Goal: Task Accomplishment & Management: Manage account settings

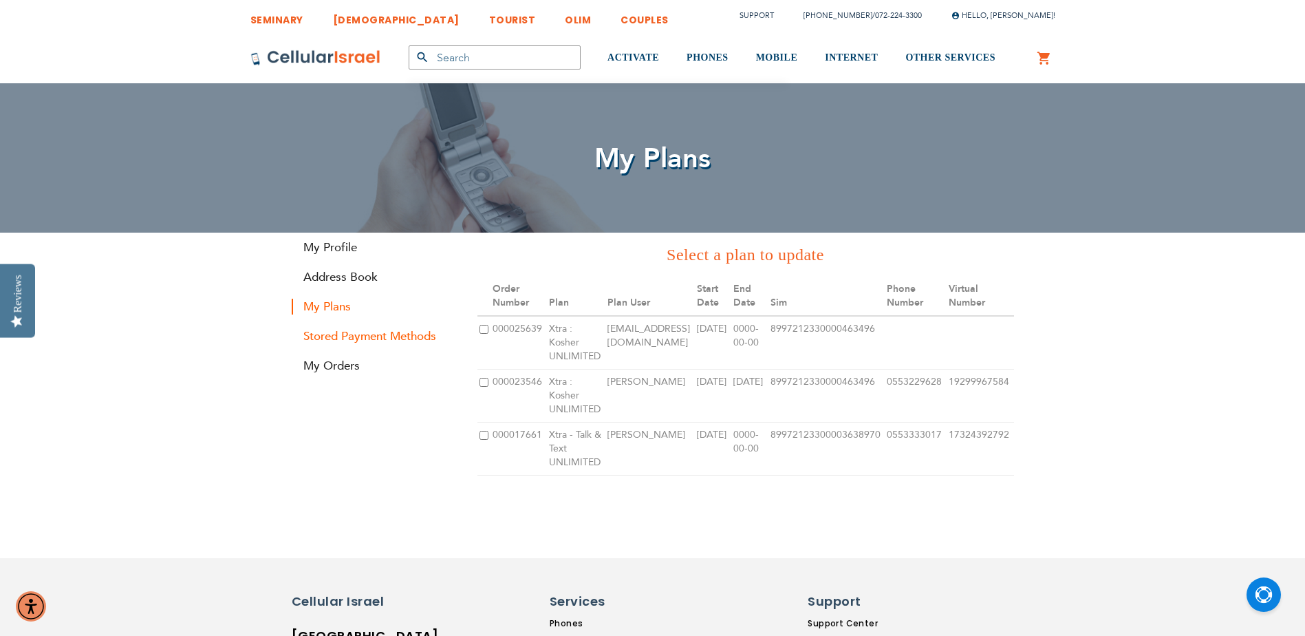
type input "[EMAIL_ADDRESS][DOMAIN_NAME]"
click at [349, 335] on link "Stored Payment Methods" at bounding box center [374, 336] width 165 height 16
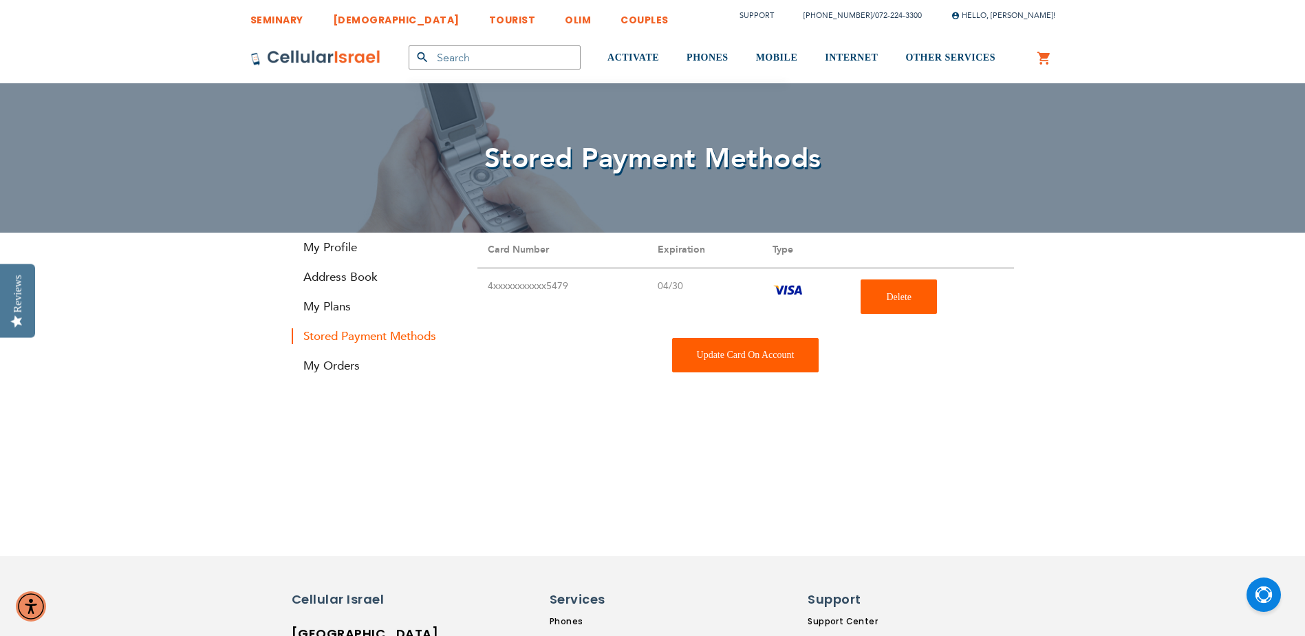
type input "[EMAIL_ADDRESS][DOMAIN_NAME]"
click at [741, 367] on div "Update Card On Account" at bounding box center [745, 355] width 147 height 34
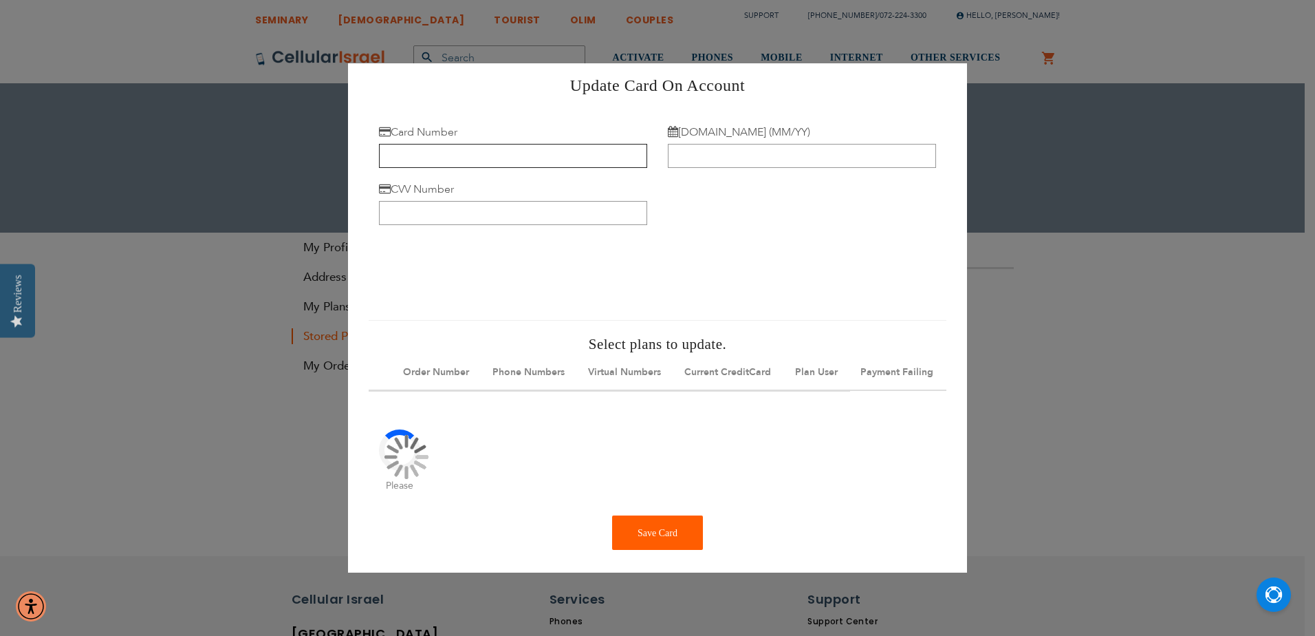
click at [437, 155] on input "Card Number" at bounding box center [513, 156] width 268 height 24
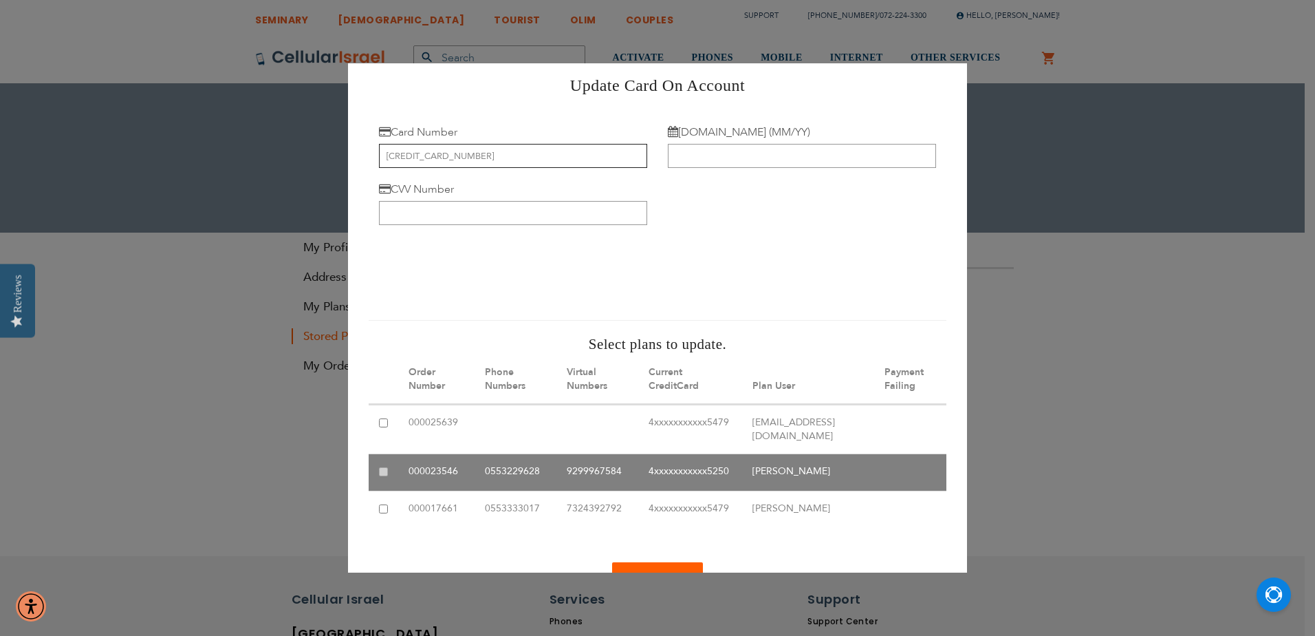
type input "4147 2027 6664 0708"
type input "08/30"
type input "535"
click at [382, 426] on input "checkbox" at bounding box center [383, 423] width 9 height 9
checkbox input "true"
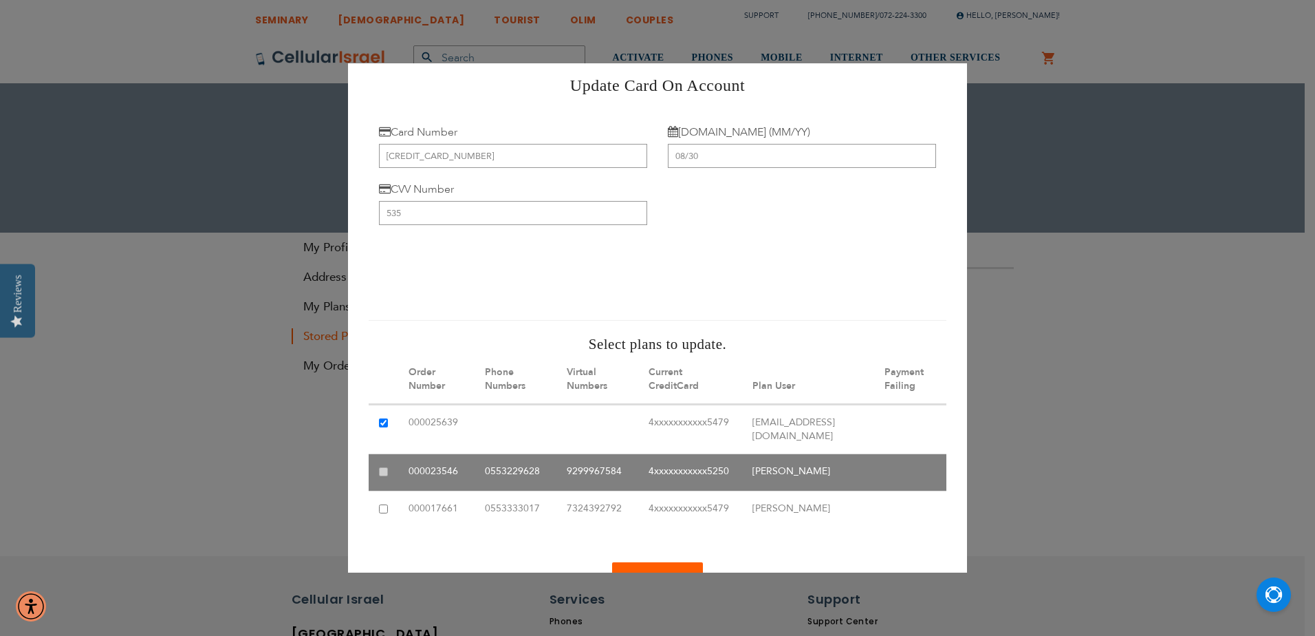
drag, startPoint x: 382, startPoint y: 459, endPoint x: 384, endPoint y: 469, distance: 10.4
click at [383, 459] on table "Stored Payment Methods Order Number Phone Numbers Virtual Numbers Current Credi…" at bounding box center [658, 442] width 578 height 173
click at [382, 502] on td at bounding box center [384, 509] width 30 height 37
click at [384, 505] on input "checkbox" at bounding box center [383, 509] width 9 height 9
checkbox input "true"
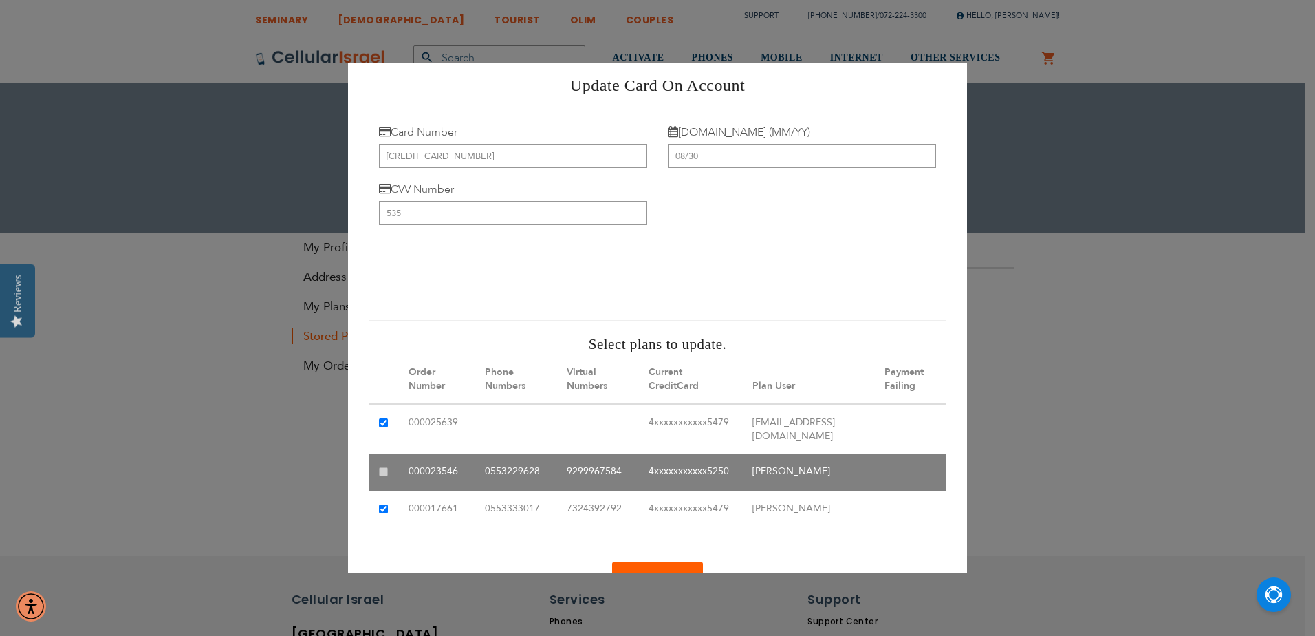
click at [381, 459] on table "Stored Payment Methods Order Number Phone Numbers Virtual Numbers Current Credi…" at bounding box center [658, 442] width 578 height 173
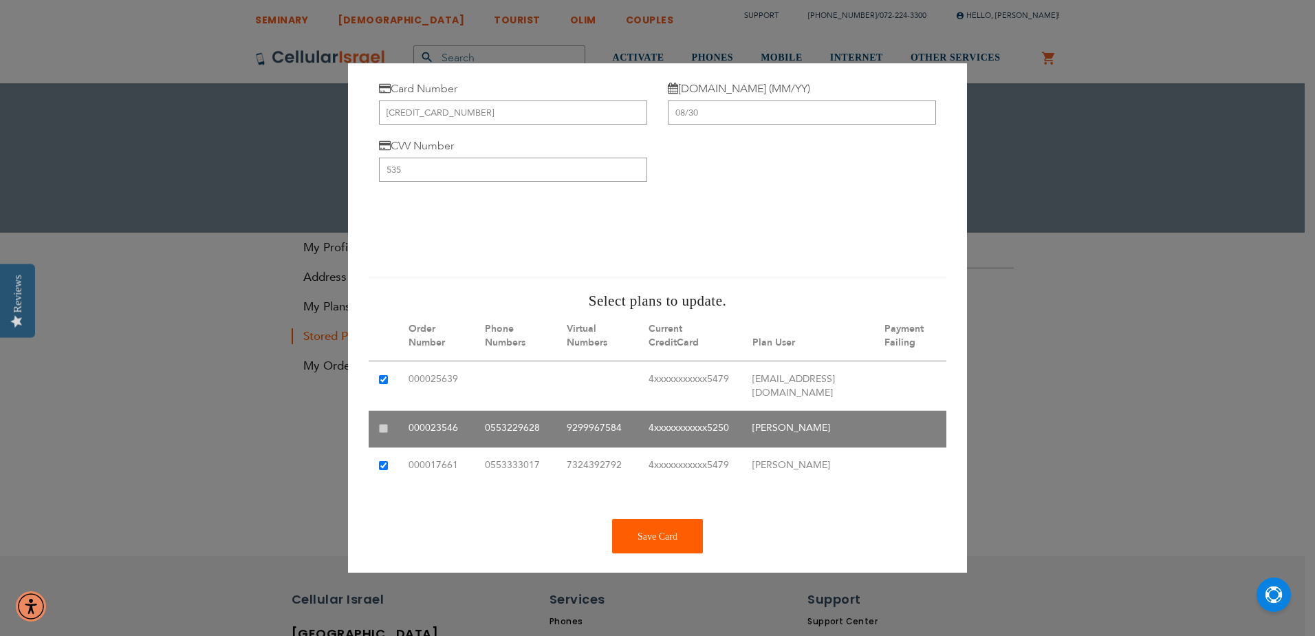
scroll to position [66, 0]
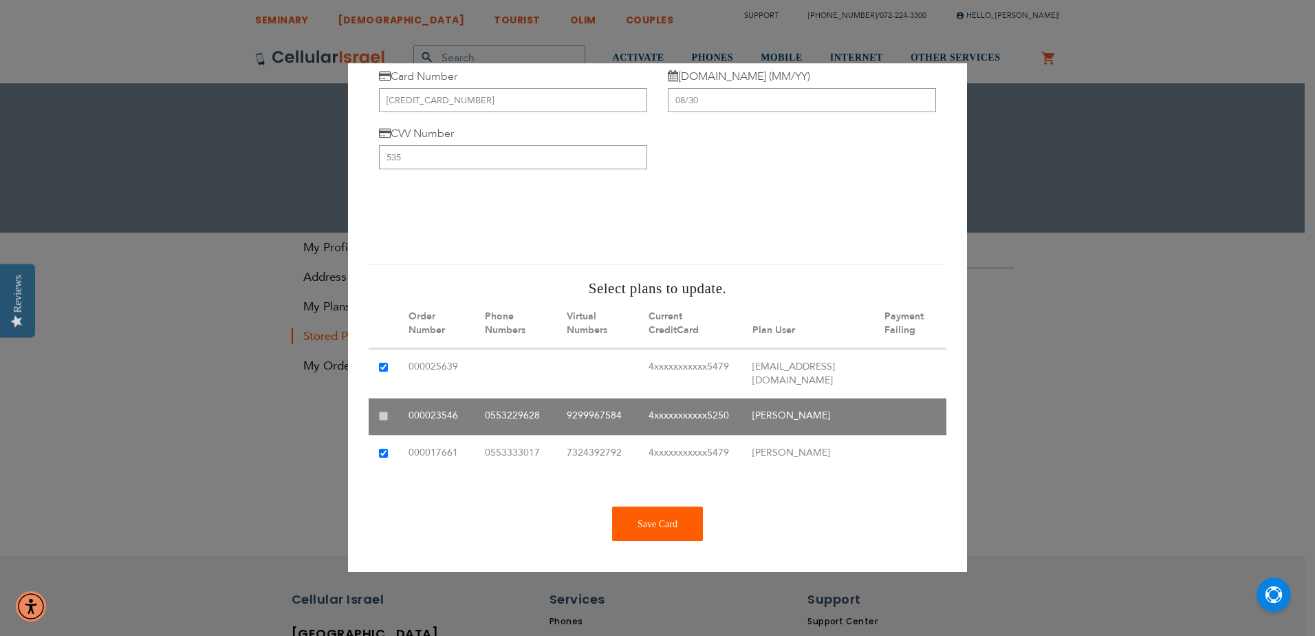
click at [386, 393] on table "Stored Payment Methods Order Number Phone Numbers Virtual Numbers Current Credi…" at bounding box center [658, 386] width 578 height 173
click at [642, 523] on div "Save Card" at bounding box center [657, 524] width 91 height 34
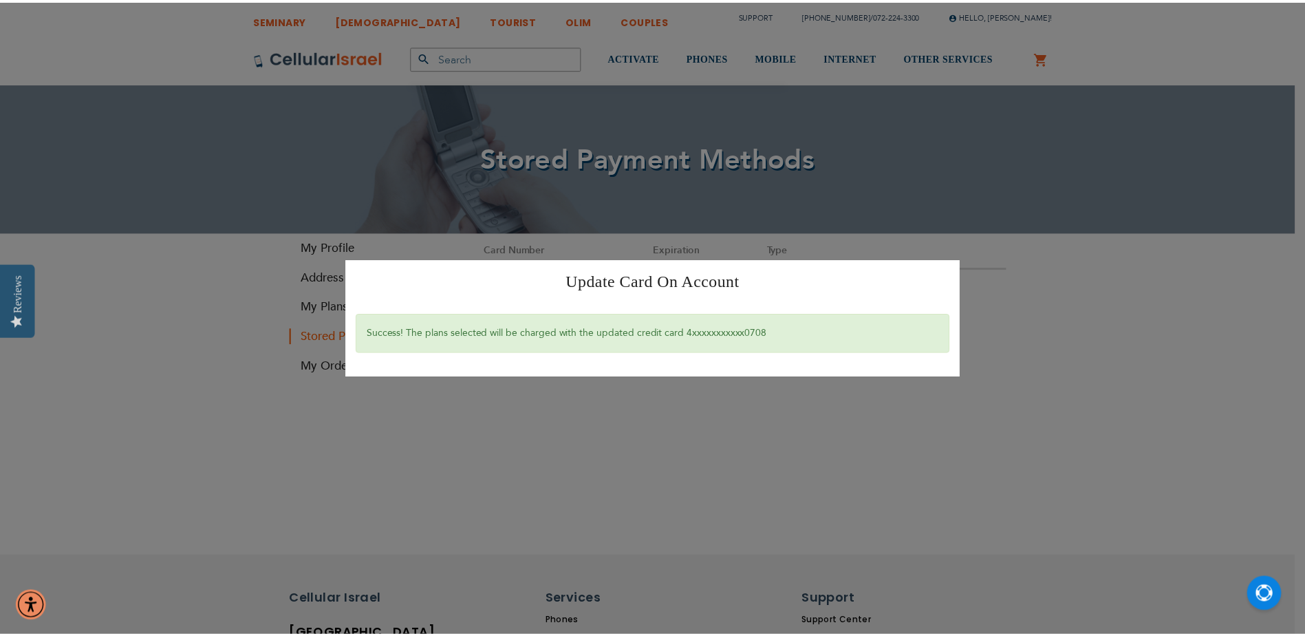
scroll to position [0, 0]
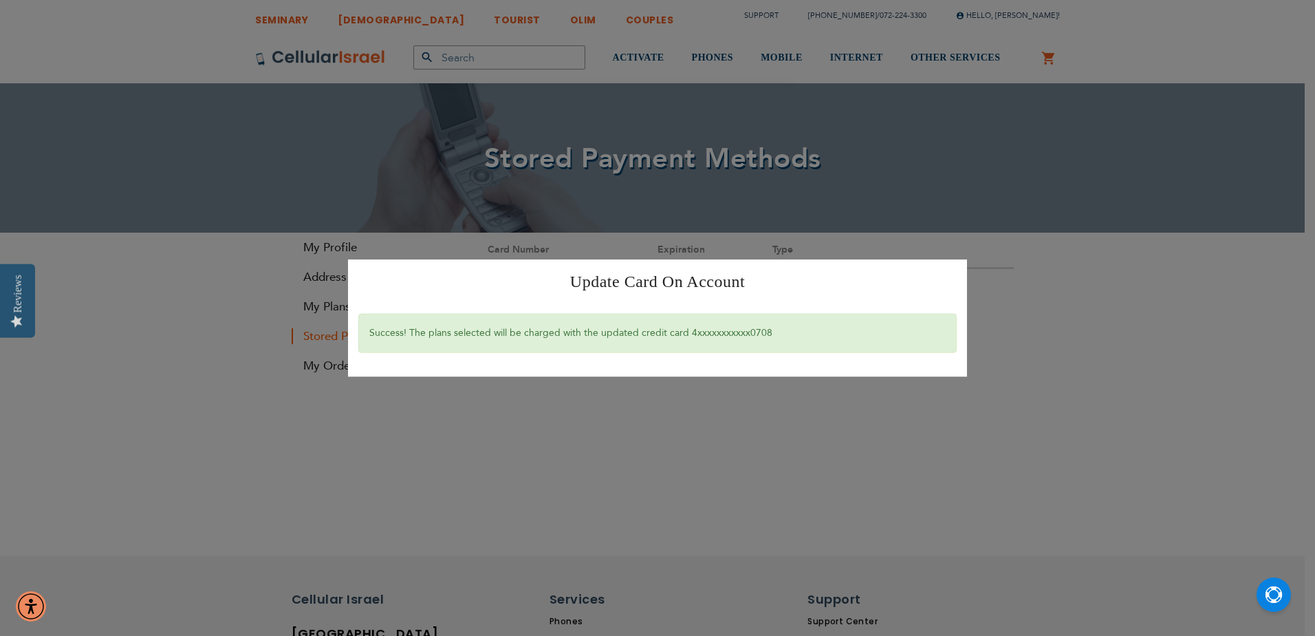
click at [1061, 388] on div "Update Card On Account × Success! The plans selected will be charged with the u…" at bounding box center [657, 318] width 1315 height 636
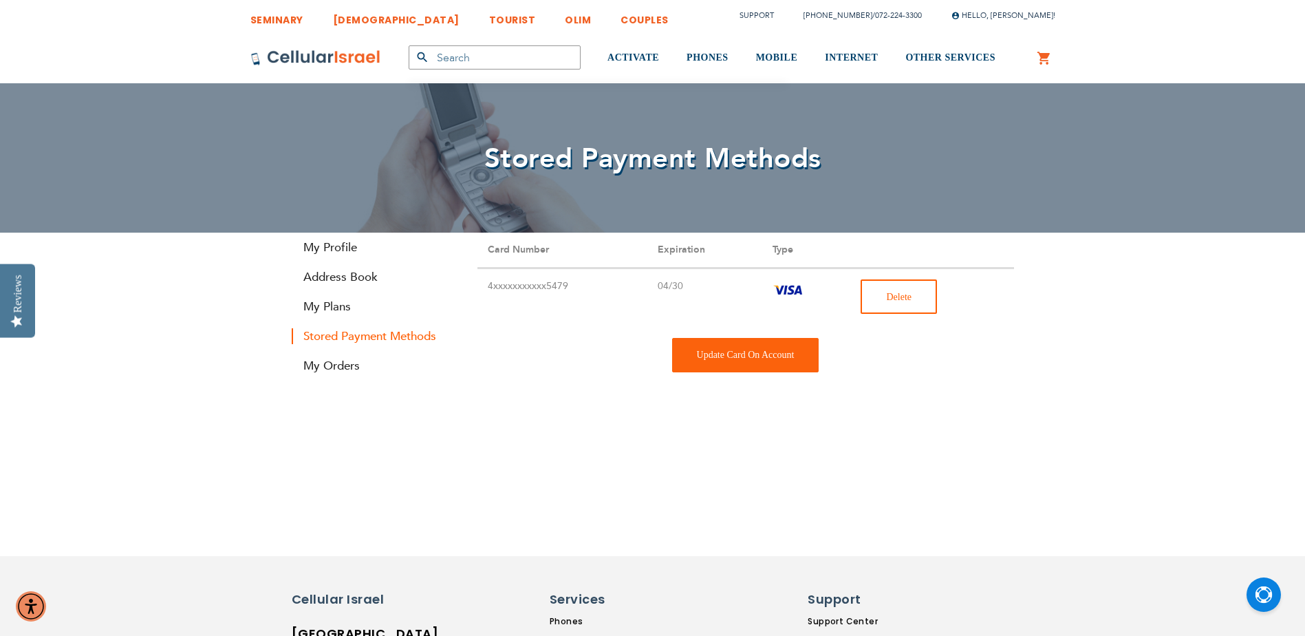
click at [909, 298] on span "Delete" at bounding box center [898, 297] width 25 height 10
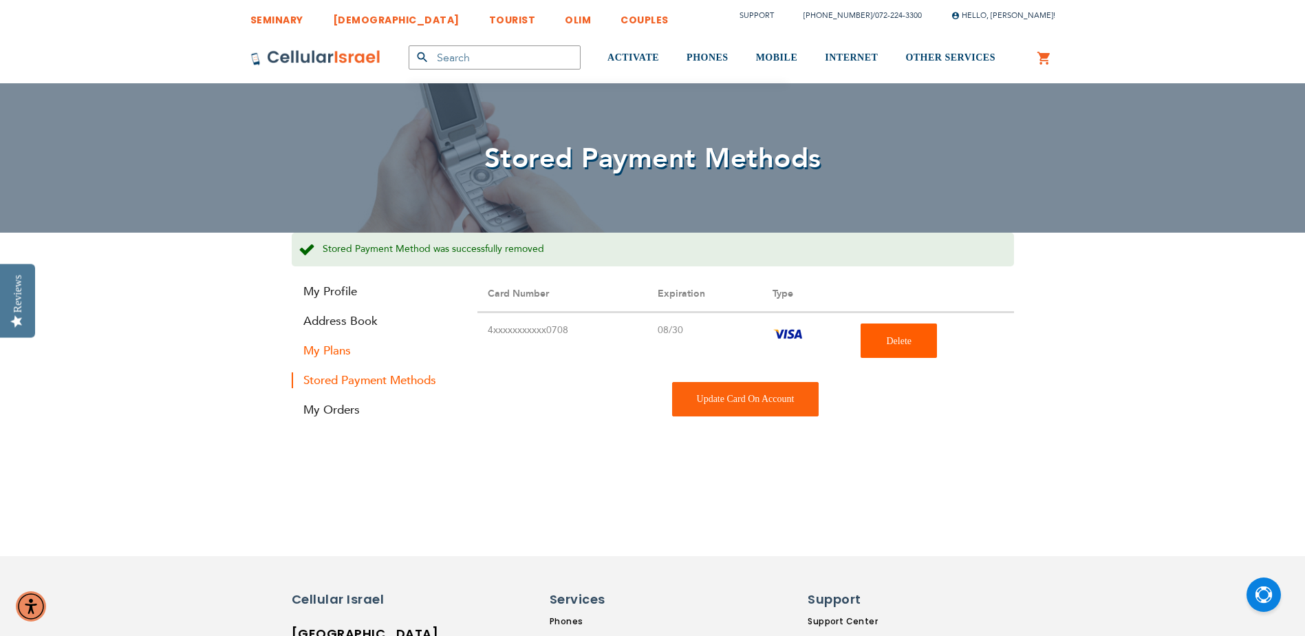
type input "[EMAIL_ADDRESS][DOMAIN_NAME]"
click at [331, 353] on link "My Plans" at bounding box center [374, 351] width 165 height 16
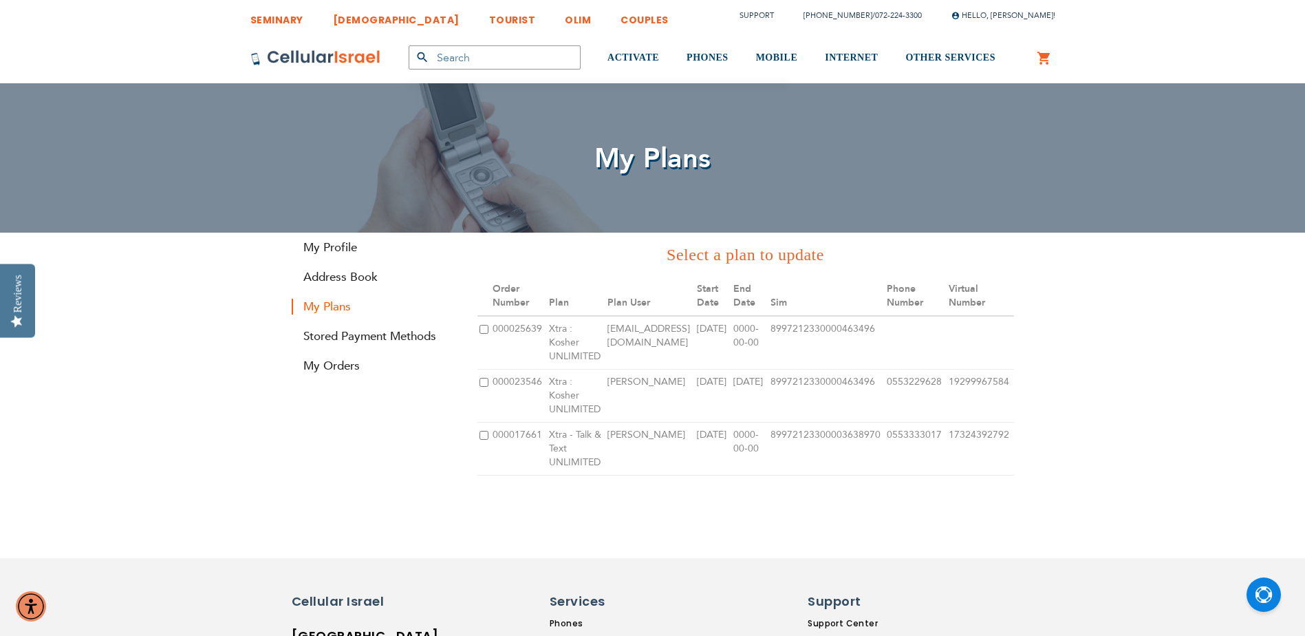
type input "[EMAIL_ADDRESS][DOMAIN_NAME]"
click at [488, 329] on input "checkbox" at bounding box center [483, 329] width 9 height 9
checkbox input "true"
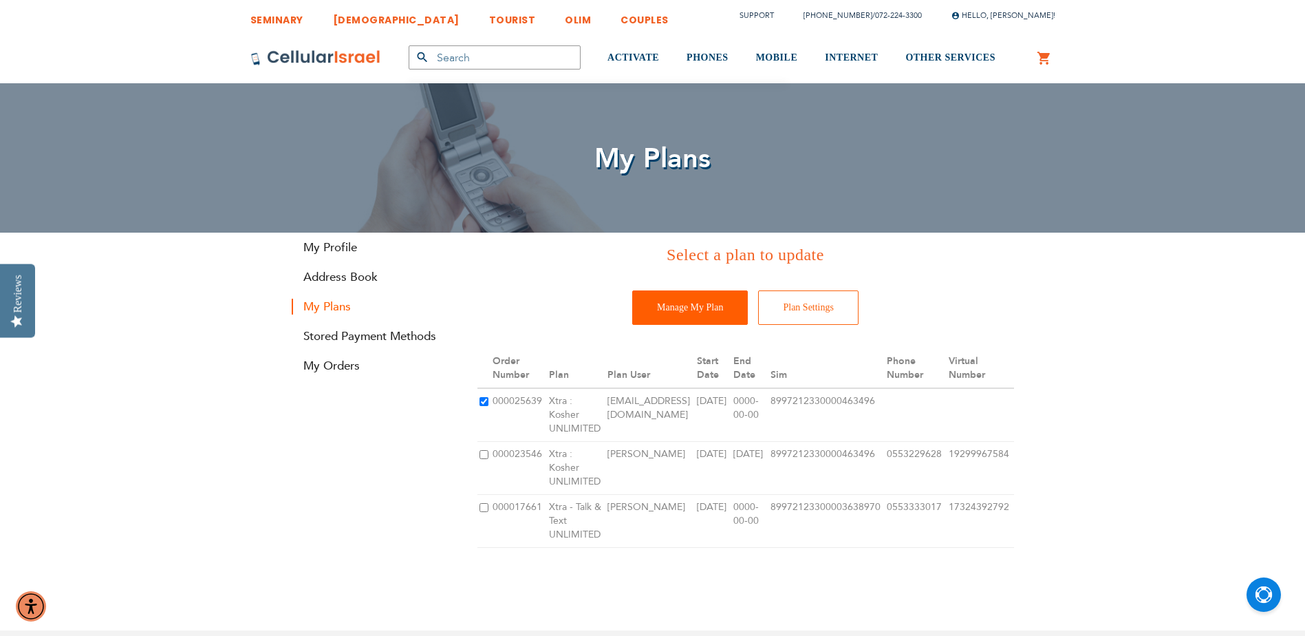
click at [656, 312] on input "Manage My Plan" at bounding box center [690, 307] width 116 height 34
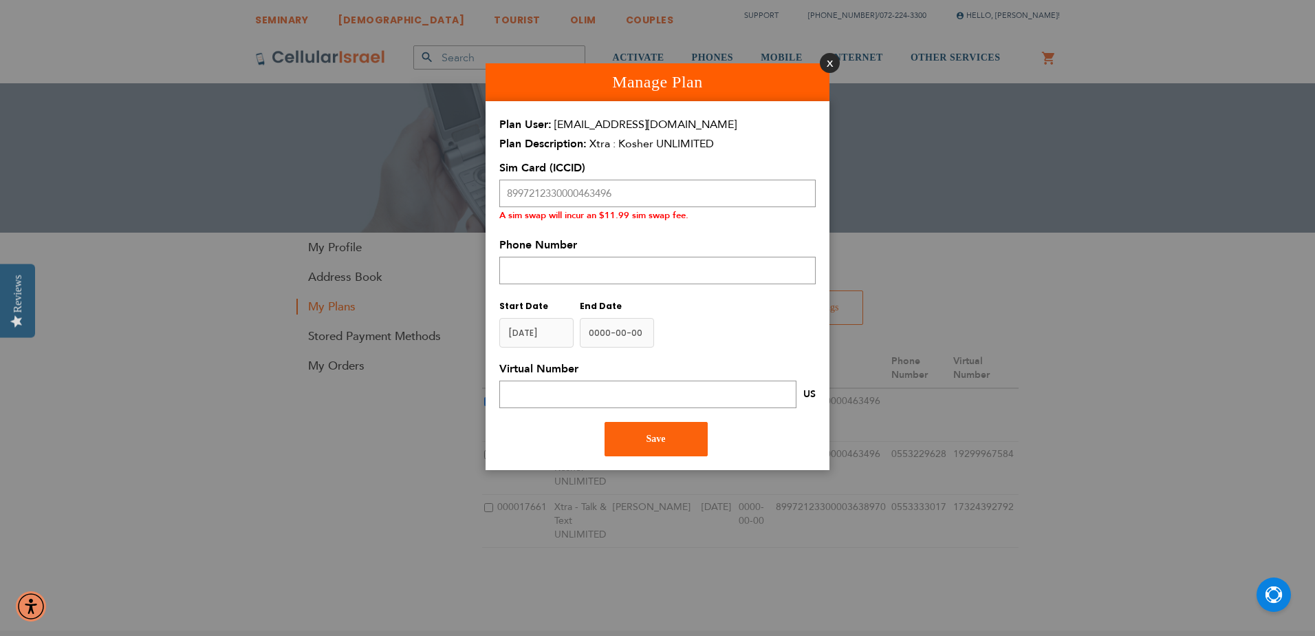
click at [827, 65] on button "Close" at bounding box center [830, 63] width 20 height 20
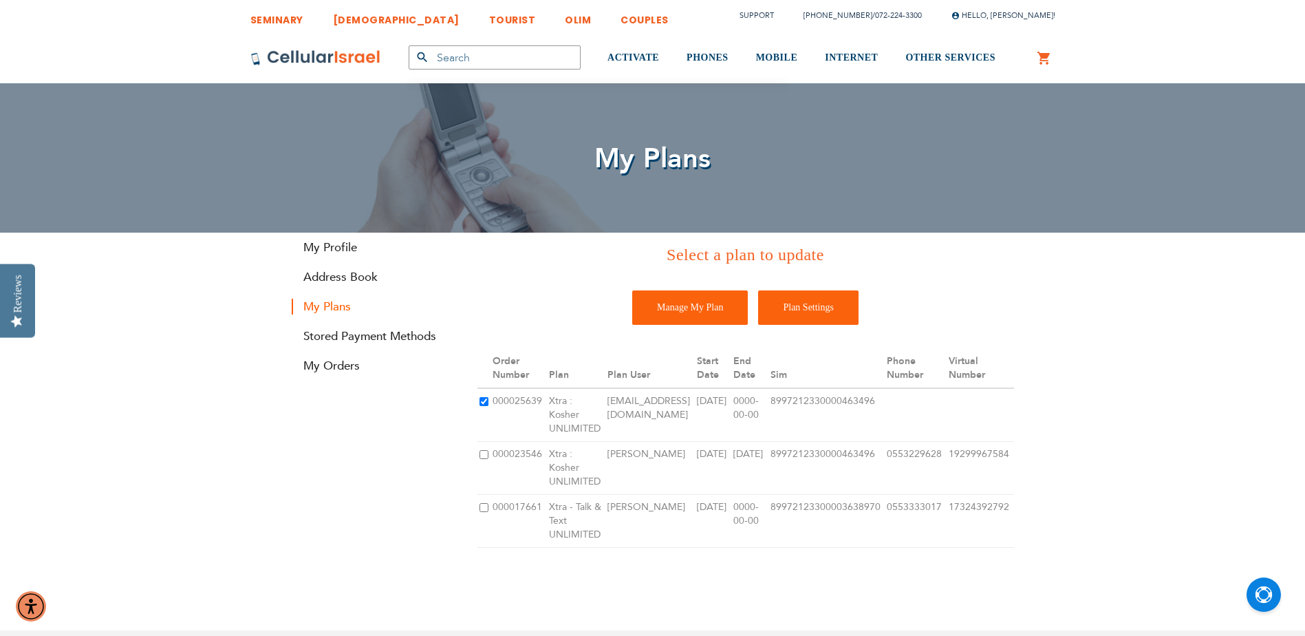
click at [823, 309] on input "Plan Settings" at bounding box center [808, 307] width 100 height 34
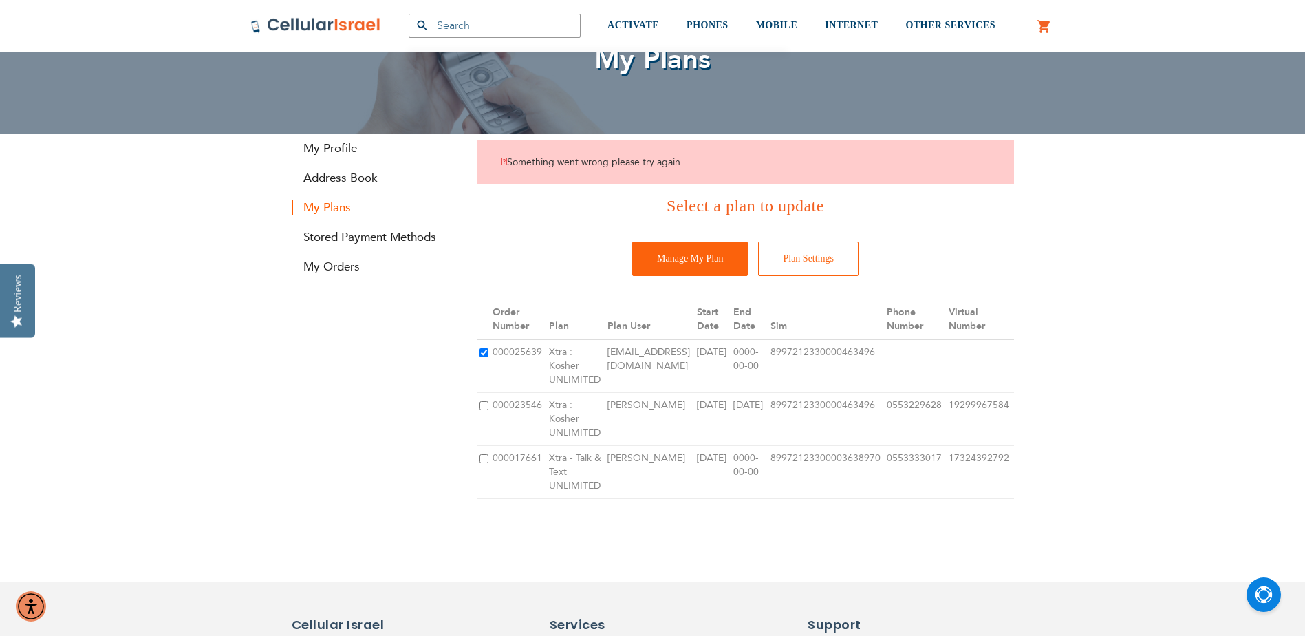
scroll to position [102, 0]
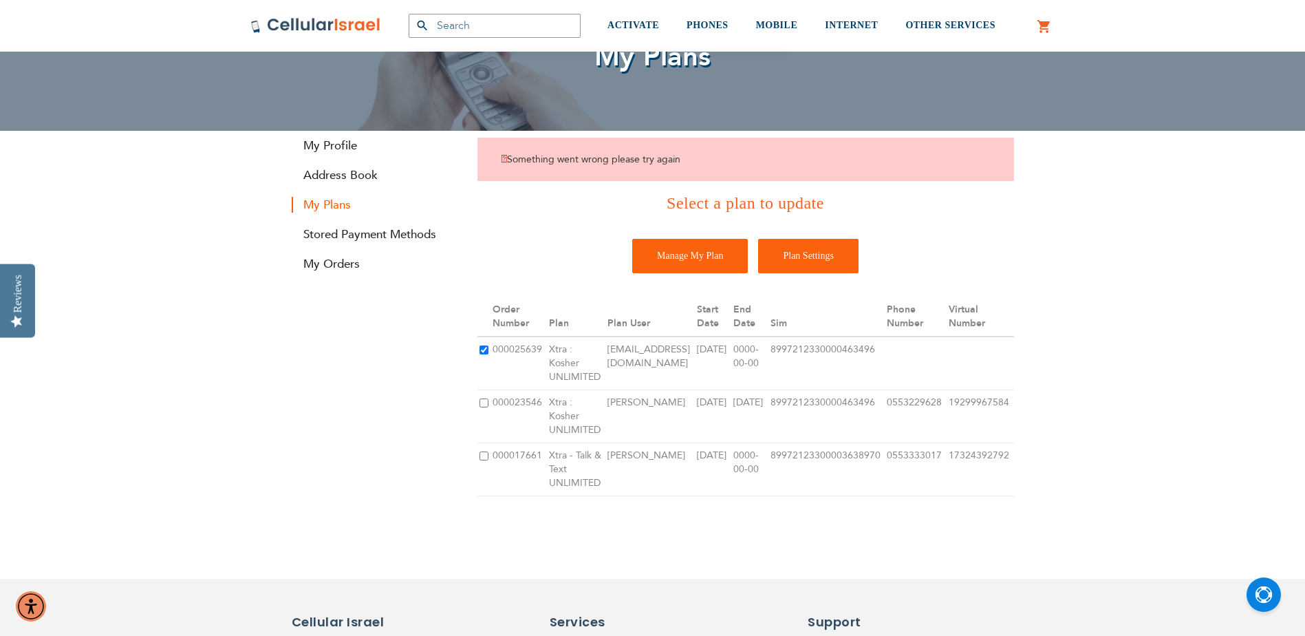
click at [796, 252] on input "Plan Settings" at bounding box center [808, 256] width 100 height 34
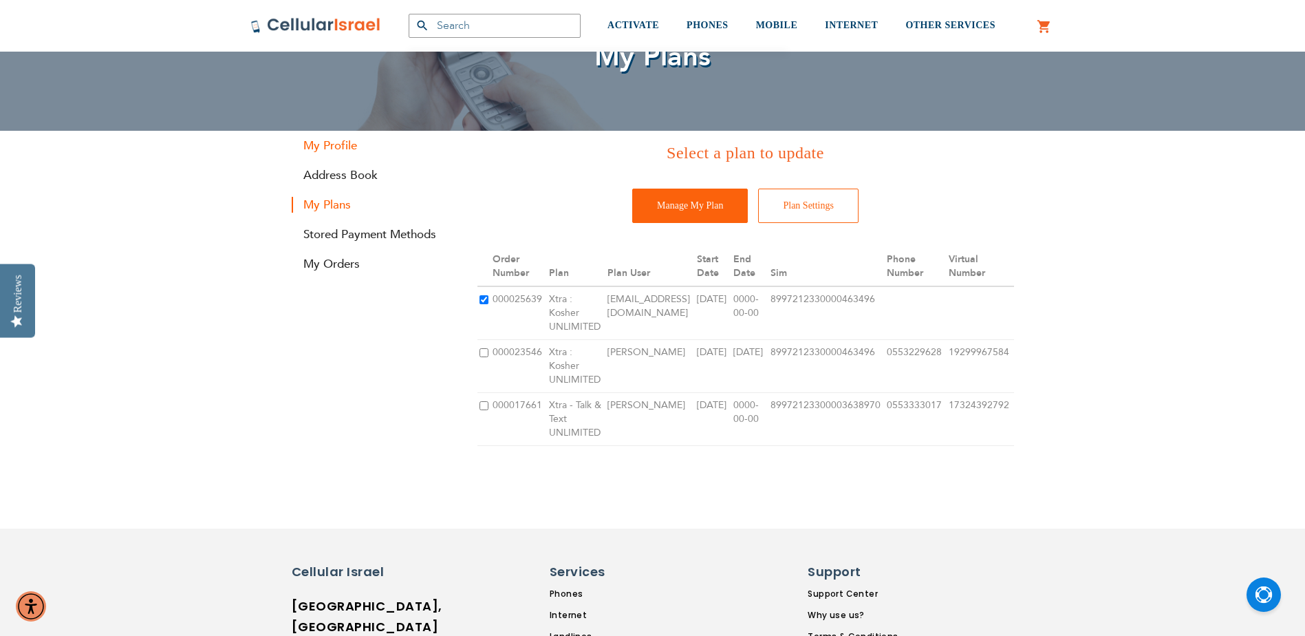
click at [314, 145] on link "My Profile" at bounding box center [374, 146] width 165 height 16
